Goal: Information Seeking & Learning: Learn about a topic

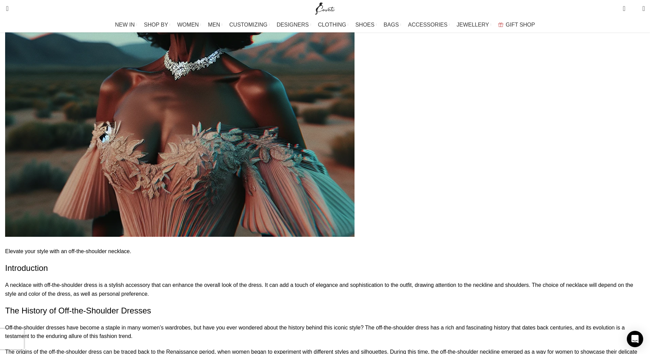
scroll to position [273, 0]
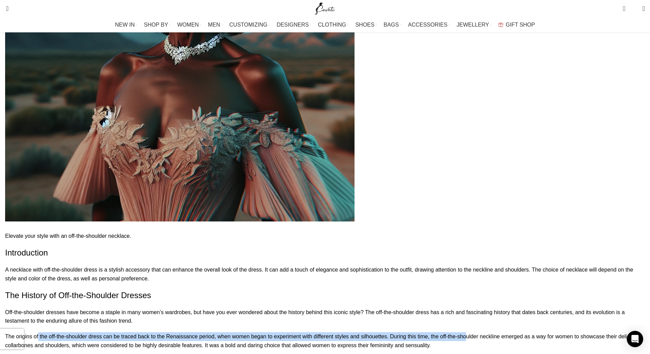
drag, startPoint x: 150, startPoint y: 262, endPoint x: 222, endPoint y: 266, distance: 72.1
click at [222, 333] on p "The origins of the off-the-shoulder dress can be traced back to the Renaissance…" at bounding box center [325, 341] width 640 height 17
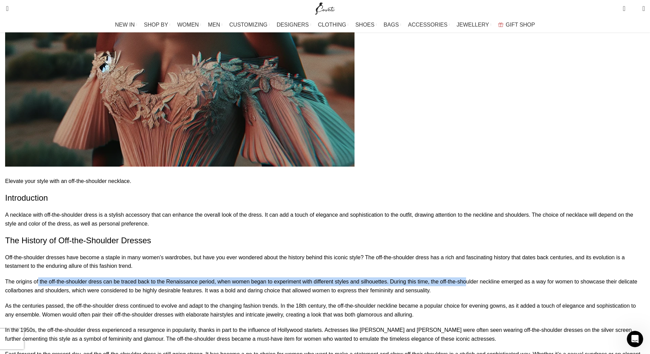
scroll to position [500, 0]
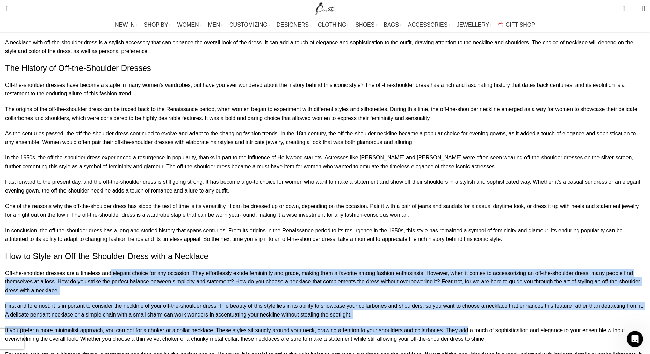
drag, startPoint x: 212, startPoint y: 248, endPoint x: 211, endPoint y: 325, distance: 76.8
click at [211, 326] on p "If you prefer a more minimalist approach, you can opt for a choker or a collar …" at bounding box center [325, 334] width 640 height 17
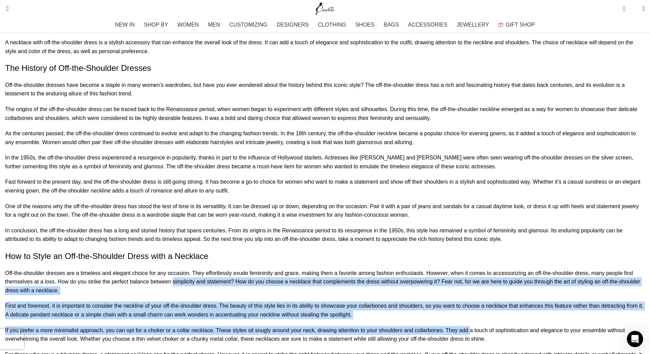
drag, startPoint x: 211, startPoint y: 325, endPoint x: 198, endPoint y: 265, distance: 61.0
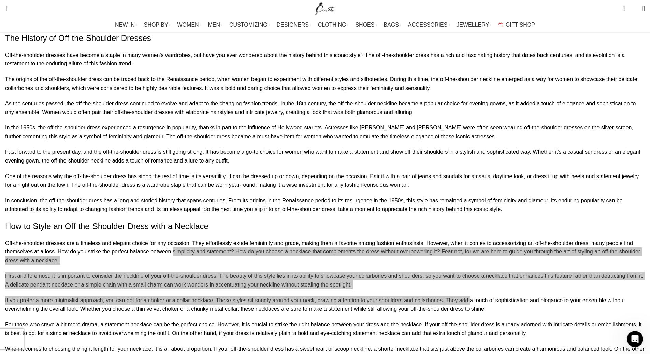
scroll to position [546, 0]
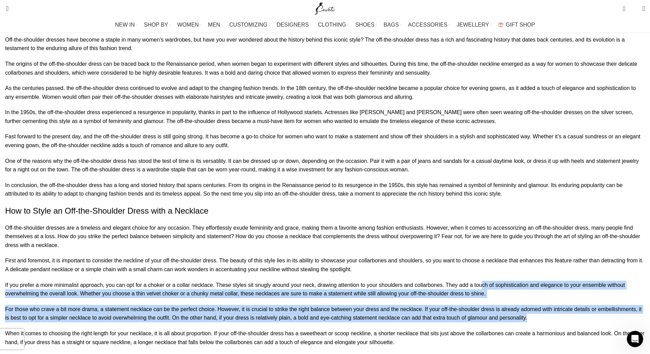
drag, startPoint x: 231, startPoint y: 328, endPoint x: 223, endPoint y: 280, distance: 48.7
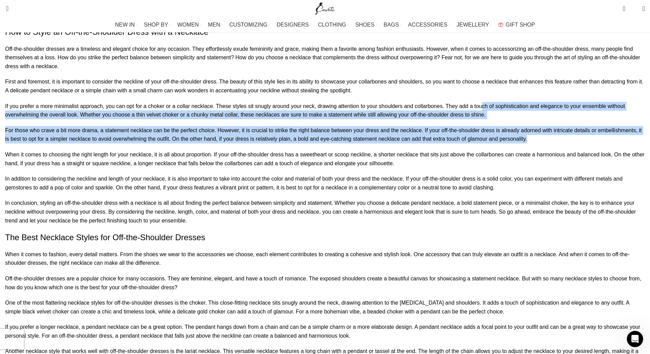
scroll to position [819, 0]
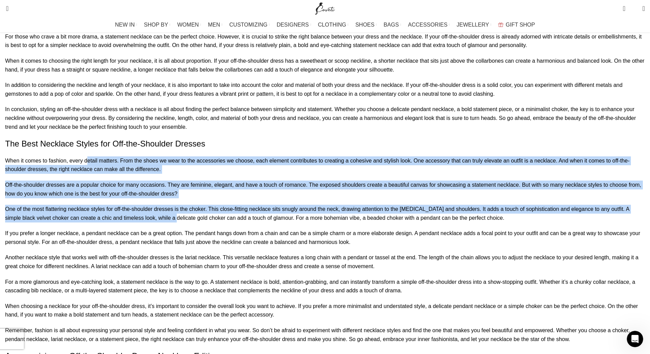
drag, startPoint x: 191, startPoint y: 203, endPoint x: 210, endPoint y: 273, distance: 72.8
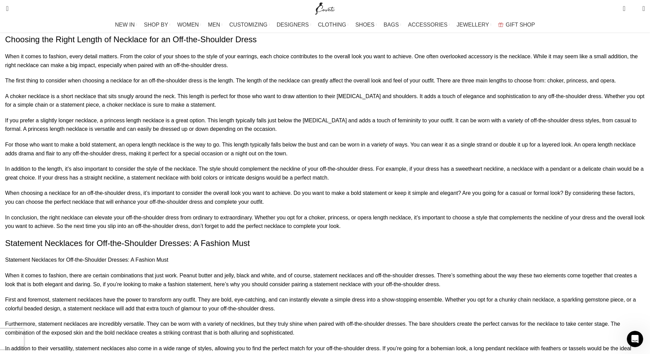
scroll to position [1501, 0]
